Goal: Complete application form: Complete application form

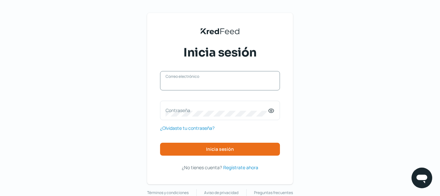
click at [209, 87] on input "Correo electrónico" at bounding box center [219, 84] width 109 height 6
paste input "[EMAIL_ADDRESS][DOMAIN_NAME]"
type input "[EMAIL_ADDRESS][DOMAIN_NAME]"
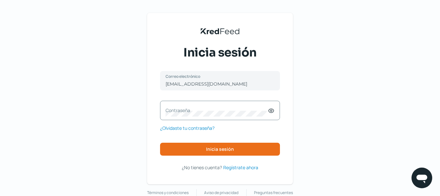
click at [198, 109] on label "Contraseña" at bounding box center [216, 110] width 102 height 6
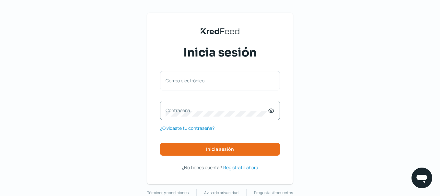
click at [215, 119] on div "Contraseña" at bounding box center [220, 110] width 120 height 19
click at [183, 82] on label "Correo electrónico" at bounding box center [216, 81] width 102 height 6
click at [183, 82] on input "Correo electrónico" at bounding box center [219, 84] width 109 height 6
paste input "[EMAIL_ADDRESS][DOMAIN_NAME]"
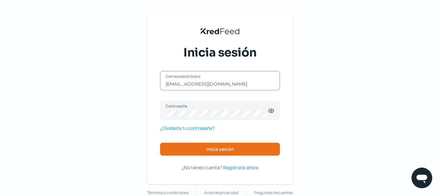
type input "[EMAIL_ADDRESS][DOMAIN_NAME]"
click at [223, 155] on button "Inicia sesión" at bounding box center [220, 149] width 120 height 13
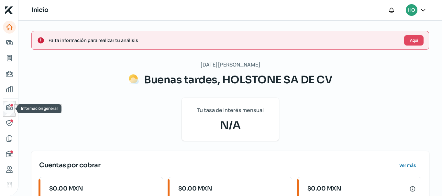
click at [6, 107] on icon "Información general" at bounding box center [10, 108] width 8 height 8
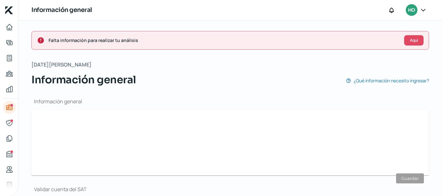
type input "[EMAIL_ADDRESS][DOMAIN_NAME]"
type input "Personas [PERSON_NAME] del régimen general"
type input "HOLSTONE SA DE CV"
type input "55 - 3044 - 2873"
type input "FERROCARRIL DE ACAMBARO"
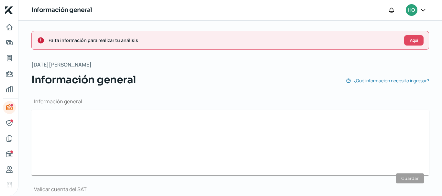
type input "24"
type input "53580"
type input "SAN [PERSON_NAME] TLATILCO"
type input "NAUCALPAN DE JUAREZ"
type input "[GEOGRAPHIC_DATA]"
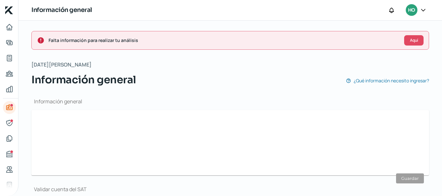
type input "[GEOGRAPHIC_DATA]"
type input "comprobante dom [DATE].pdf"
type input "0"
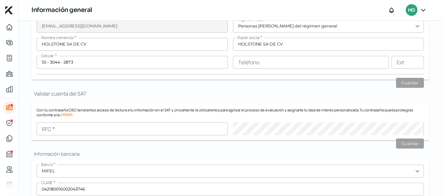
scroll to position [97, 0]
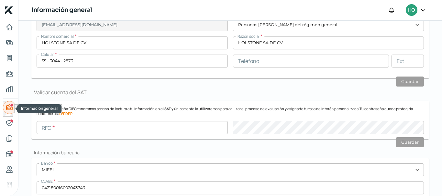
click at [9, 106] on icon "Información general" at bounding box center [10, 108] width 8 height 8
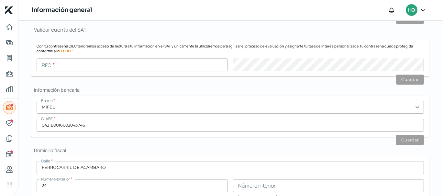
scroll to position [259, 0]
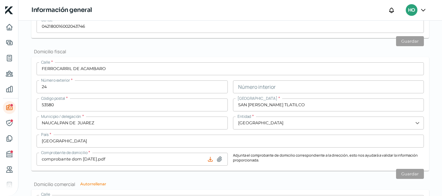
click at [426, 4] on div at bounding box center [423, 10] width 12 height 12
click at [425, 12] on icon at bounding box center [423, 10] width 6 height 6
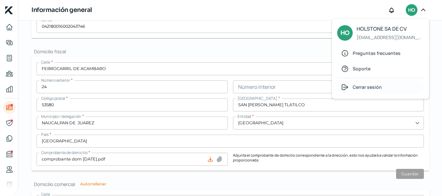
click at [376, 83] on span "Cerrar sesión" at bounding box center [367, 87] width 29 height 8
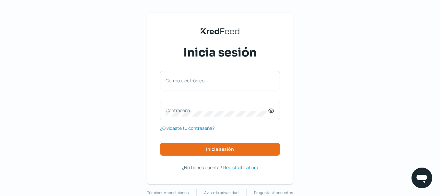
click at [51, 77] on div "KredFeed's Black Logo Inicia sesión Correo electrónico Contraseña ¿Olvidaste tu…" at bounding box center [220, 104] width 440 height 209
drag, startPoint x: 206, startPoint y: 66, endPoint x: 201, endPoint y: 80, distance: 14.6
click at [205, 67] on div "Inicia sesión Correo electrónico Contraseña ¿Olvidaste tu contraseña? Inicia se…" at bounding box center [220, 108] width 120 height 127
click at [201, 80] on label "Correo electrónico" at bounding box center [216, 81] width 102 height 6
click at [201, 81] on input "Correo electrónico" at bounding box center [219, 84] width 109 height 6
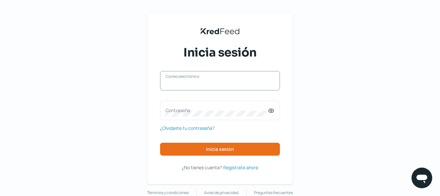
paste input "[EMAIL_ADDRESS][DOMAIN_NAME]"
type input "[EMAIL_ADDRESS][DOMAIN_NAME]"
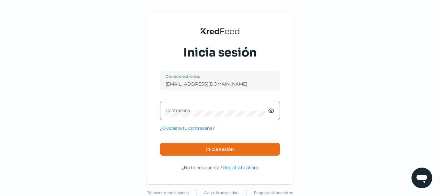
click at [187, 111] on label "Contraseña" at bounding box center [216, 110] width 102 height 6
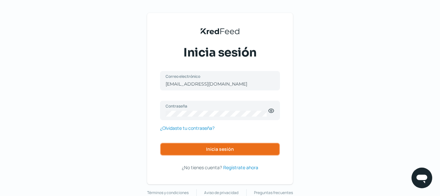
click at [184, 144] on button "Inicia sesión" at bounding box center [220, 149] width 120 height 13
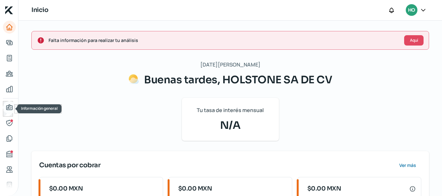
click at [5, 105] on link "Información general" at bounding box center [9, 107] width 13 height 13
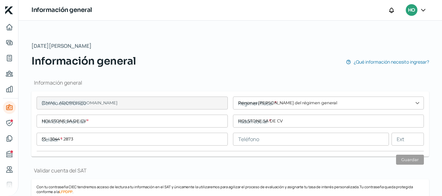
type input "[EMAIL_ADDRESS][DOMAIN_NAME]"
type input "Personas [PERSON_NAME] del régimen general"
type input "HOLSTONE SA DE CV"
type input "55 - 3044 - 2873"
type input "HOL160318I73"
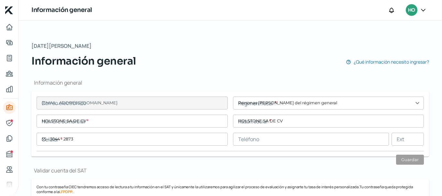
type input "FERROCARRIL DE ACAMBARO"
type input "24"
type input "53580"
type input "SAN [PERSON_NAME] TLATILCO"
type input "NAUCALPAN DE JUAREZ"
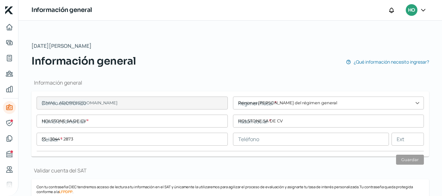
type input "[GEOGRAPHIC_DATA]"
type input "comprobante dom [DATE].pdf"
type input "0"
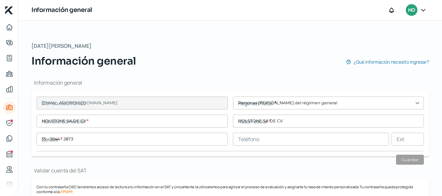
scroll to position [129, 0]
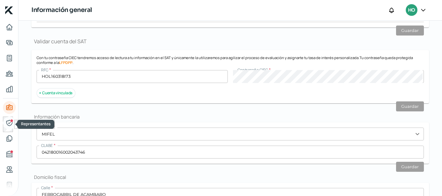
click at [6, 124] on icon "Representantes" at bounding box center [10, 123] width 8 height 8
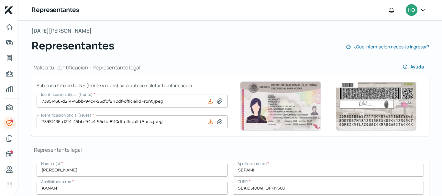
scroll to position [97, 0]
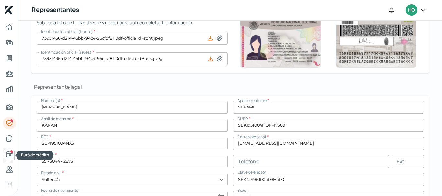
click at [8, 152] on icon "Buró de crédito" at bounding box center [9, 154] width 6 height 6
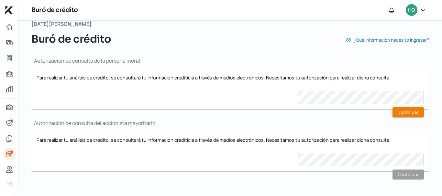
scroll to position [42, 0]
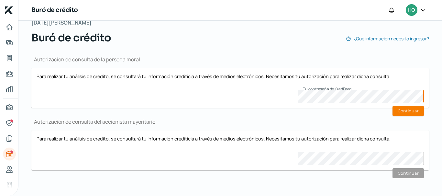
click at [1, 123] on nav at bounding box center [9, 105] width 18 height 168
click at [8, 122] on icon "Representantes" at bounding box center [10, 123] width 8 height 8
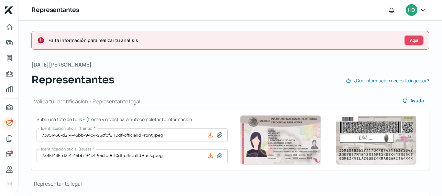
click at [411, 41] on span "Aquí" at bounding box center [414, 41] width 8 height 4
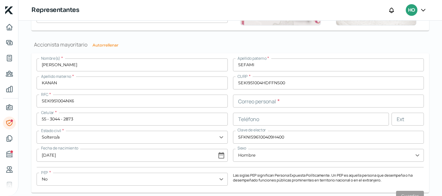
scroll to position [524, 0]
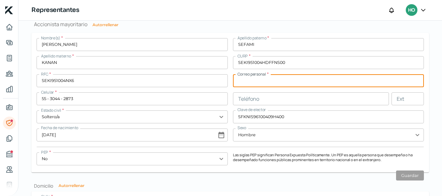
click at [273, 81] on input "text" at bounding box center [328, 80] width 191 height 13
paste input "[EMAIL_ADDRESS][DOMAIN_NAME]"
click at [411, 178] on button "Guardar" at bounding box center [410, 176] width 28 height 10
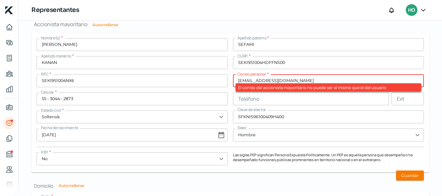
click at [299, 80] on input "[EMAIL_ADDRESS][DOMAIN_NAME]" at bounding box center [328, 80] width 191 height 13
click at [277, 81] on input "[EMAIL_ADDRESS][DOMAIN_NAME]" at bounding box center [328, 80] width 191 height 13
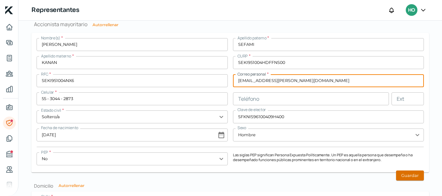
type input "[EMAIL_ADDRESS][PERSON_NAME][DOMAIN_NAME]"
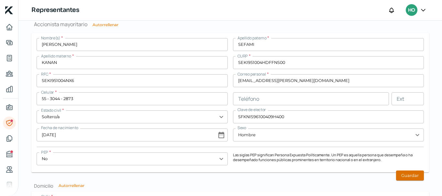
click at [411, 177] on button "Guardar" at bounding box center [410, 176] width 28 height 10
type input "[DATE]"
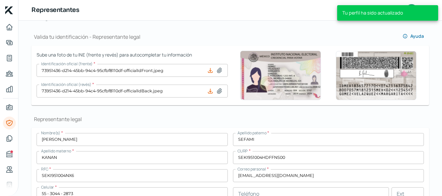
scroll to position [0, 0]
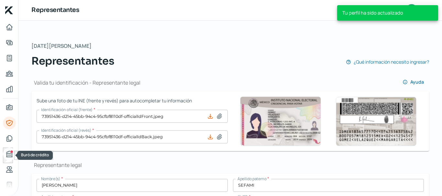
click at [6, 156] on icon "Buró de crédito" at bounding box center [10, 154] width 8 height 8
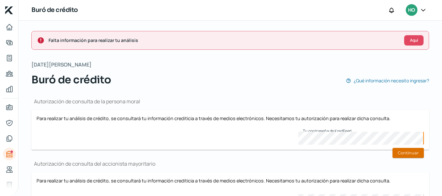
click at [403, 158] on button "Continuar" at bounding box center [408, 153] width 31 height 10
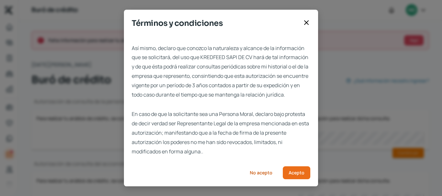
scroll to position [49, 0]
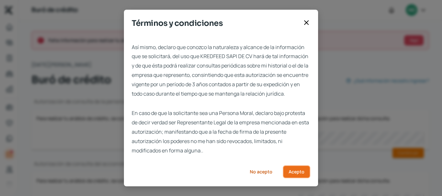
click at [301, 173] on span "Acepto" at bounding box center [297, 172] width 16 height 5
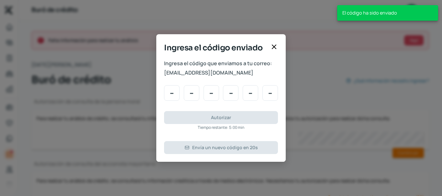
scroll to position [0, 0]
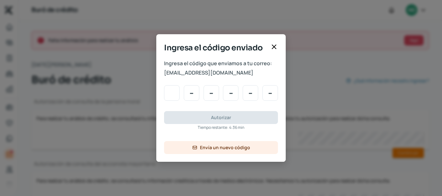
type input "9"
type input "7"
type input "4"
type input "3"
type input "7"
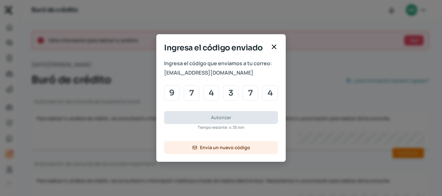
type input "4"
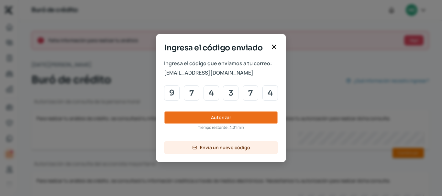
click at [210, 119] on button "Autorizar" at bounding box center [221, 117] width 114 height 13
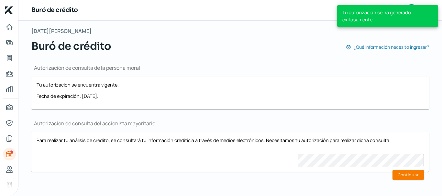
scroll to position [35, 0]
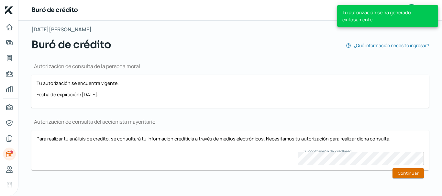
click at [401, 172] on button "Continuar" at bounding box center [408, 174] width 31 height 10
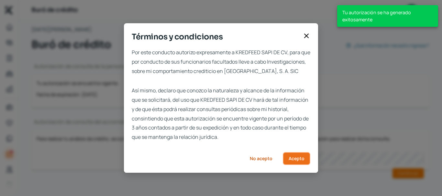
click at [302, 161] on span "Acepto" at bounding box center [297, 159] width 16 height 5
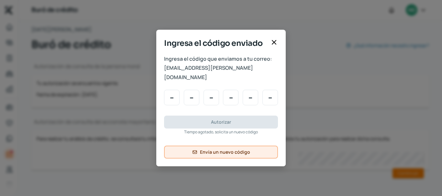
click at [220, 150] on span "Envía un nuevo código" at bounding box center [225, 152] width 50 height 5
click at [278, 48] on div "Ingresa el código enviado" at bounding box center [220, 46] width 129 height 17
click at [273, 44] on icon at bounding box center [274, 42] width 4 height 4
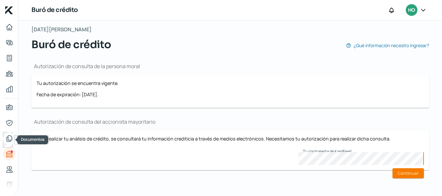
click at [10, 136] on icon "Documentos" at bounding box center [9, 139] width 5 height 6
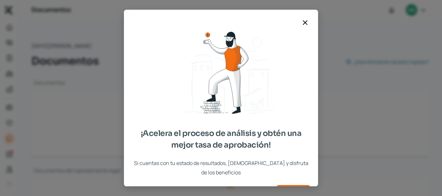
click at [7, 112] on div "¡Acelera el proceso de análisis y obtén una mejor tasa de aprobación! Si cuenta…" at bounding box center [221, 98] width 442 height 196
type input "CSF AGOSTO.pdf"
type input "EDO DE CUENTA [PERSON_NAME][DATE].pdf"
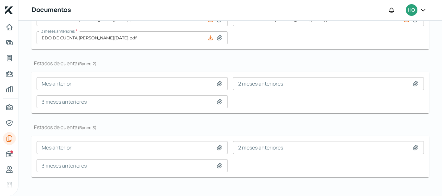
scroll to position [243, 0]
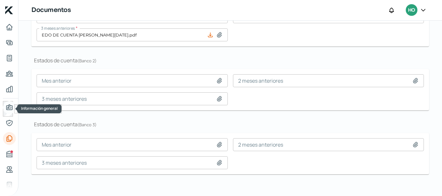
click at [6, 109] on icon "Información general" at bounding box center [10, 108] width 8 height 8
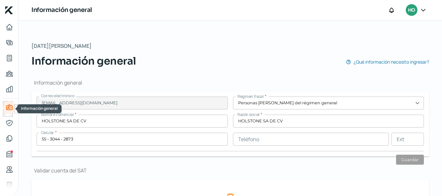
type input "HOL160318I73"
type input "FERROCARRIL DE ACAMBARO"
type input "24"
type input "53580"
type input "SAN [PERSON_NAME] TLATILCO"
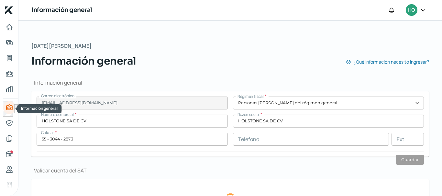
type input "NAUCALPAN DE JUAREZ"
type input "[GEOGRAPHIC_DATA]"
type input "comprobante dom [DATE].pdf"
type input "0"
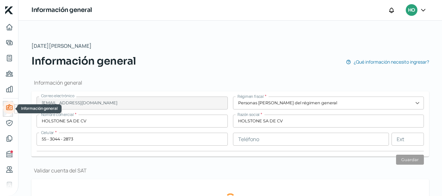
type input "0"
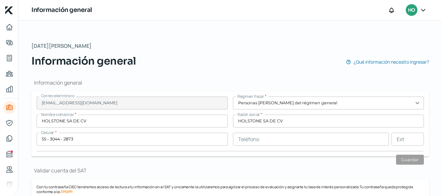
scroll to position [129, 0]
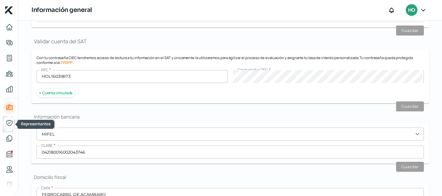
click at [6, 126] on icon "Representantes" at bounding box center [10, 123] width 8 height 8
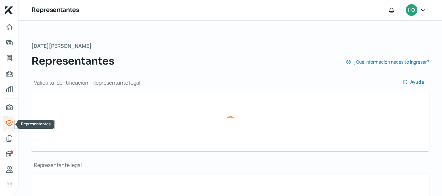
type input "73951436-d214-45bb-94c4-95cfbf8110df-officialIdFront.jpeg"
type input "73951436-d214-45bb-94c4-95cfbf8110df-officialIdBack.jpeg"
type input "[PERSON_NAME]"
type input "SEFAMI"
type input "KANAN"
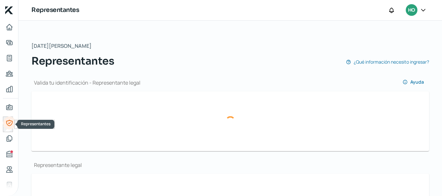
type input "SEKI951004HDFFNS00"
type input "SEKI951004NX6"
type input "[EMAIL_ADDRESS][DOMAIN_NAME]"
type input "55 - 3044 - 2873"
type input "Soltero/a"
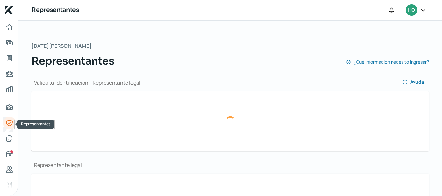
type input "SFKNIS96100409H400"
type input "[DATE]"
type input "Hombre"
type input "73951436-d214-45bb-94c4-95cfbf8110df-majorityShareholderOif.jpeg"
type input "73951436-d214-45bb-94c4-95cfbf8110df-majorityShareholderOib.jpeg"
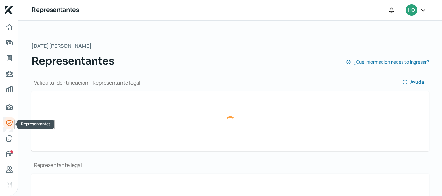
type input "[PERSON_NAME]"
type input "SEFAMI"
type input "KANAN"
type input "SEKI951004HDFFNS00"
type input "SEKI951004NX6"
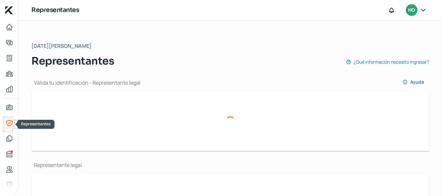
type input "[EMAIL_ADDRESS][PERSON_NAME][DOMAIN_NAME]"
type input "55 - 3044 - 2873"
type input "Soltero/a"
type input "SFKNIS96100409H400"
type input "[DATE]"
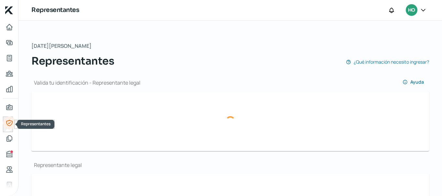
type input "Hombre"
type input "No"
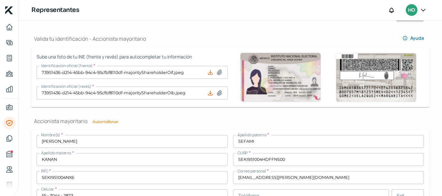
scroll to position [421, 0]
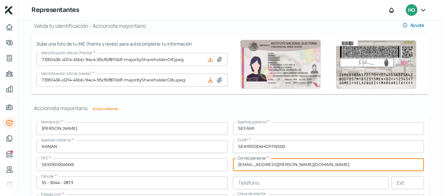
drag, startPoint x: 304, startPoint y: 164, endPoint x: 244, endPoint y: 164, distance: 59.9
click at [244, 164] on input "[EMAIL_ADDRESS][PERSON_NAME][DOMAIN_NAME]" at bounding box center [328, 165] width 191 height 13
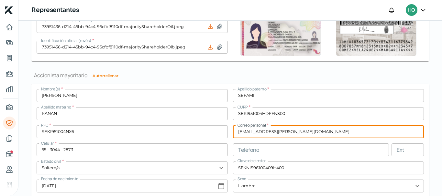
scroll to position [446, 0]
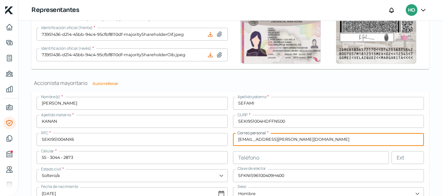
type input "cse"
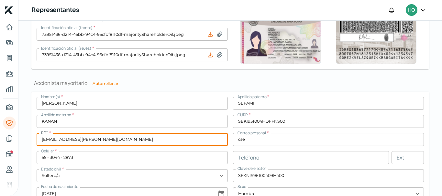
type input "[EMAIL_ADDRESS][PERSON_NAME][DOMAIN_NAME]"
click at [254, 138] on input "cse" at bounding box center [328, 139] width 191 height 13
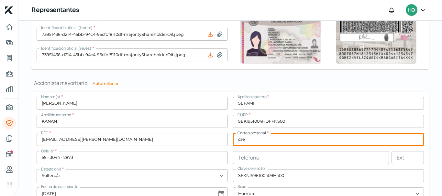
click at [254, 138] on input "cse" at bounding box center [328, 139] width 191 height 13
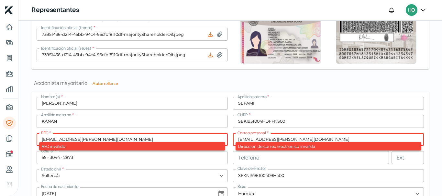
type input "[EMAIL_ADDRESS][PERSON_NAME][DOMAIN_NAME]"
click at [167, 139] on input "[EMAIL_ADDRESS][PERSON_NAME][DOMAIN_NAME]" at bounding box center [132, 139] width 191 height 13
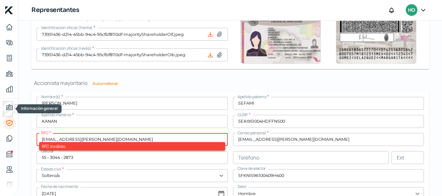
click at [3, 106] on div at bounding box center [9, 109] width 13 height 16
click at [8, 107] on icon "Información general" at bounding box center [9, 107] width 6 height 5
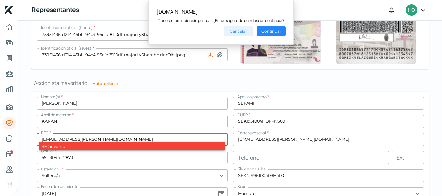
click at [243, 31] on button "Cancelar" at bounding box center [238, 31] width 29 height 11
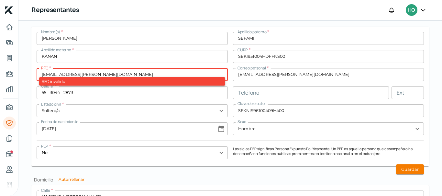
scroll to position [511, 0]
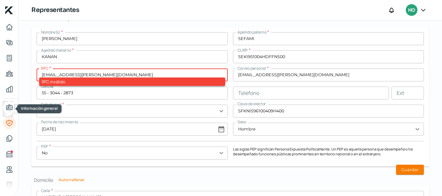
click at [11, 107] on icon "Información general" at bounding box center [10, 108] width 8 height 8
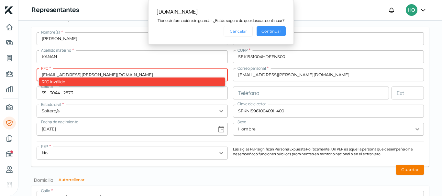
click at [276, 32] on button "Continuar" at bounding box center [271, 31] width 29 height 10
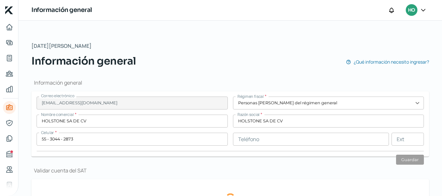
type input "HOL160318I73"
type input "FERROCARRIL DE ACAMBARO"
type input "24"
type input "53580"
type input "SAN [PERSON_NAME] TLATILCO"
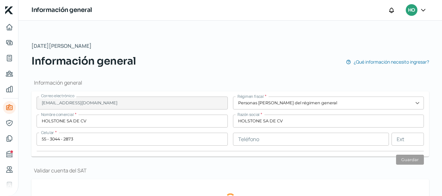
type input "NAUCALPAN DE JUAREZ"
type input "[GEOGRAPHIC_DATA]"
type input "comprobante dom [DATE].pdf"
type input "0"
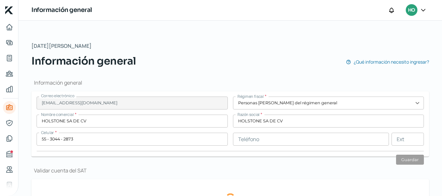
type input "0"
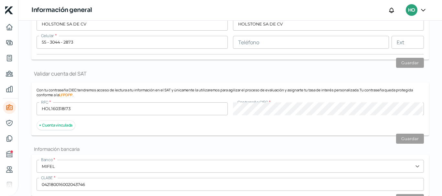
scroll to position [194, 0]
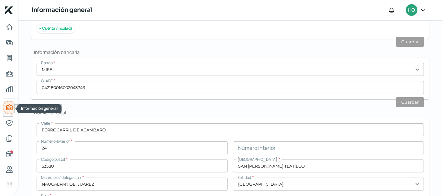
click at [9, 106] on icon "Información general" at bounding box center [9, 107] width 6 height 5
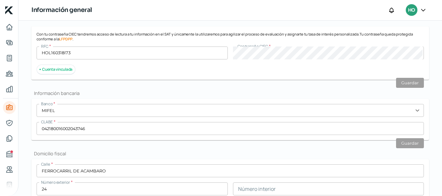
scroll to position [75, 0]
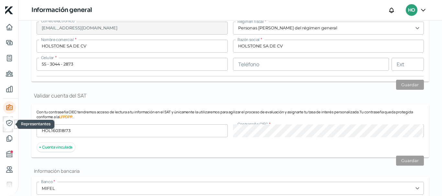
click at [10, 126] on icon "Representantes" at bounding box center [9, 123] width 6 height 6
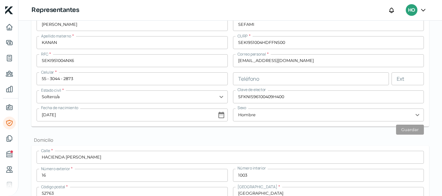
scroll to position [162, 0]
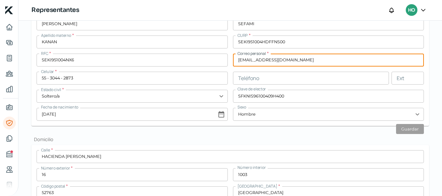
drag, startPoint x: 307, startPoint y: 59, endPoint x: 220, endPoint y: 59, distance: 87.4
click at [220, 59] on div "Nombre(s) * [PERSON_NAME] paterno * [PERSON_NAME] Apellido materno * [PERSON_NA…" at bounding box center [230, 69] width 387 height 104
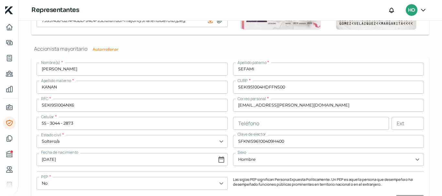
scroll to position [485, 0]
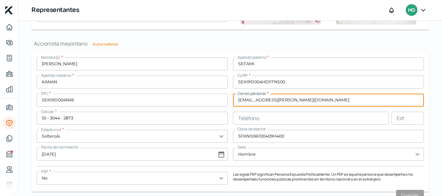
drag, startPoint x: 298, startPoint y: 101, endPoint x: 185, endPoint y: 100, distance: 113.0
click at [185, 100] on div "Nombre(s) * [PERSON_NAME] paterno * [PERSON_NAME] Apellido materno * [PERSON_NA…" at bounding box center [230, 122] width 387 height 129
paste input "e"
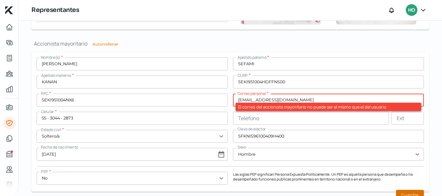
type input "[EMAIL_ADDRESS][DOMAIN_NAME]"
click at [419, 191] on button "Guardar" at bounding box center [410, 195] width 28 height 10
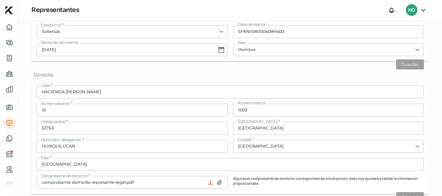
scroll to position [129, 0]
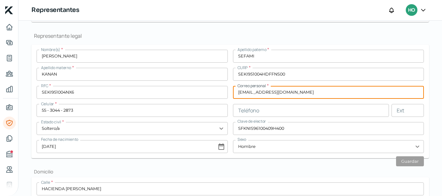
click at [297, 95] on input "[EMAIL_ADDRESS][DOMAIN_NAME]" at bounding box center [328, 92] width 191 height 13
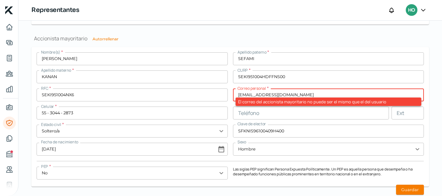
scroll to position [485, 0]
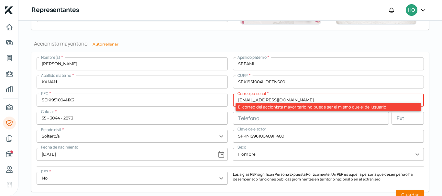
click at [303, 103] on div "El correo del accionista mayoritario no puede ser el mismo que el del usuario" at bounding box center [329, 107] width 186 height 8
drag, startPoint x: 303, startPoint y: 98, endPoint x: 172, endPoint y: 98, distance: 130.8
click at [172, 98] on div "Nombre(s) * [PERSON_NAME] paterno * [PERSON_NAME] Apellido materno * [PERSON_NA…" at bounding box center [230, 122] width 387 height 129
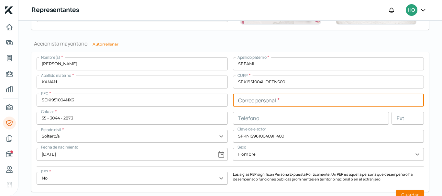
paste input "[EMAIL_ADDRESS][DOMAIN_NAME]"
type input "[EMAIL_ADDRESS][DOMAIN_NAME]"
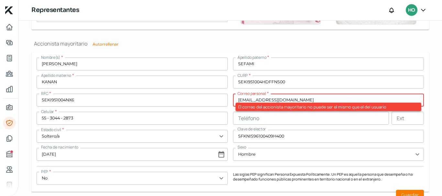
drag, startPoint x: 312, startPoint y: 100, endPoint x: 220, endPoint y: 100, distance: 91.6
click at [220, 100] on div "Nombre(s) * [PERSON_NAME] paterno * [PERSON_NAME] Apellido materno * [PERSON_NA…" at bounding box center [230, 122] width 387 height 129
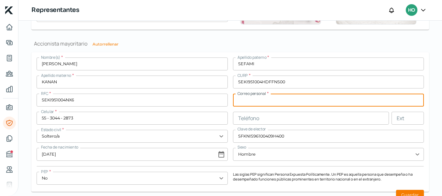
paste input "[EMAIL_ADDRESS][DOMAIN_NAME]"
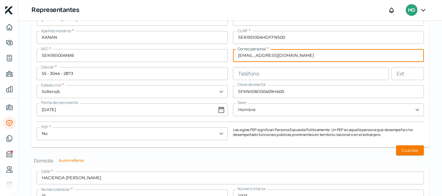
scroll to position [583, 0]
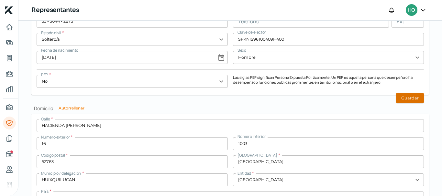
type input "[EMAIL_ADDRESS][DOMAIN_NAME]"
click at [412, 97] on button "Guardar" at bounding box center [410, 98] width 28 height 10
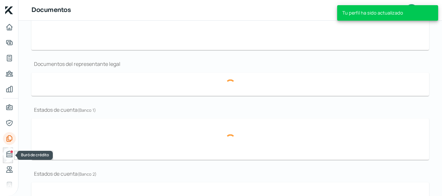
scroll to position [139, 0]
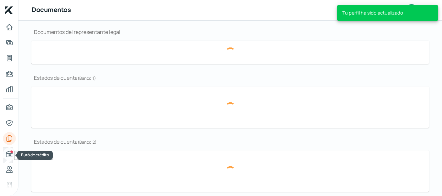
click at [13, 153] on div "Buró de crédito" at bounding box center [11, 151] width 3 height 3
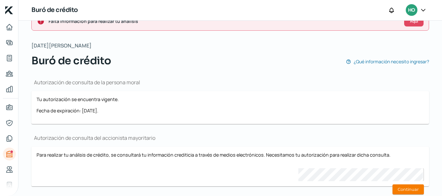
scroll to position [35, 0]
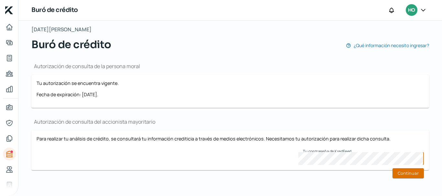
click at [412, 174] on button "Continuar" at bounding box center [408, 174] width 31 height 10
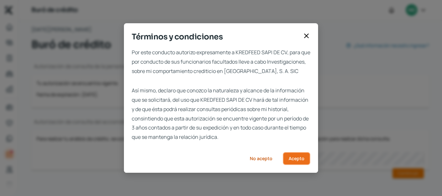
click at [294, 165] on button "Acepto" at bounding box center [297, 158] width 28 height 13
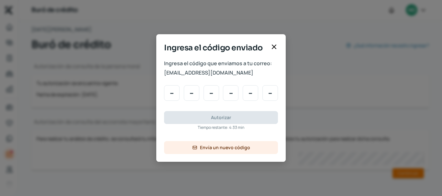
type input "8"
type input "4"
type input "1"
type input "7"
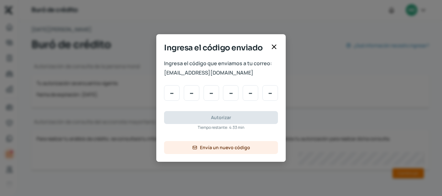
type input "7"
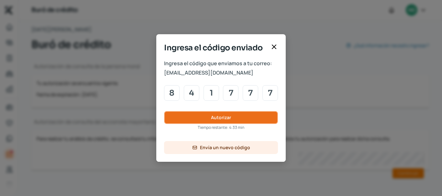
click at [198, 119] on button "Autorizar" at bounding box center [221, 117] width 114 height 13
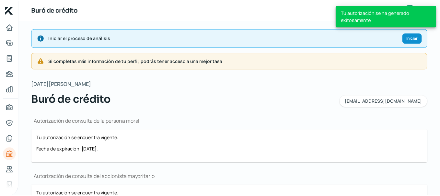
scroll to position [0, 0]
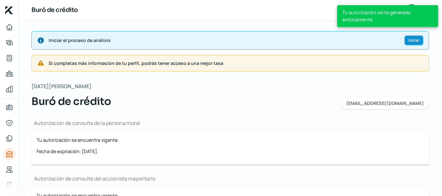
click at [405, 44] on button "Iniciar" at bounding box center [413, 40] width 19 height 10
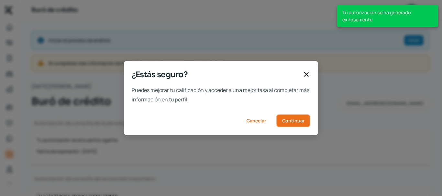
click at [299, 119] on span "Continuar" at bounding box center [293, 121] width 22 height 5
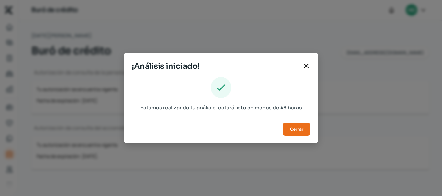
click at [282, 131] on div "Cerrar" at bounding box center [221, 129] width 179 height 13
click at [301, 128] on span "Cerrar" at bounding box center [296, 129] width 13 height 5
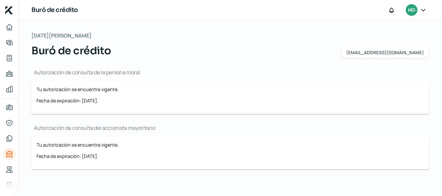
click at [427, 10] on div at bounding box center [423, 10] width 12 height 12
click at [423, 10] on icon at bounding box center [423, 10] width 4 height 2
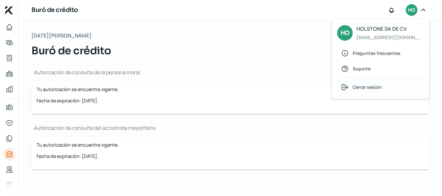
click at [354, 91] on span "Cerrar sesión" at bounding box center [367, 87] width 29 height 8
